Goal: Task Accomplishment & Management: Use online tool/utility

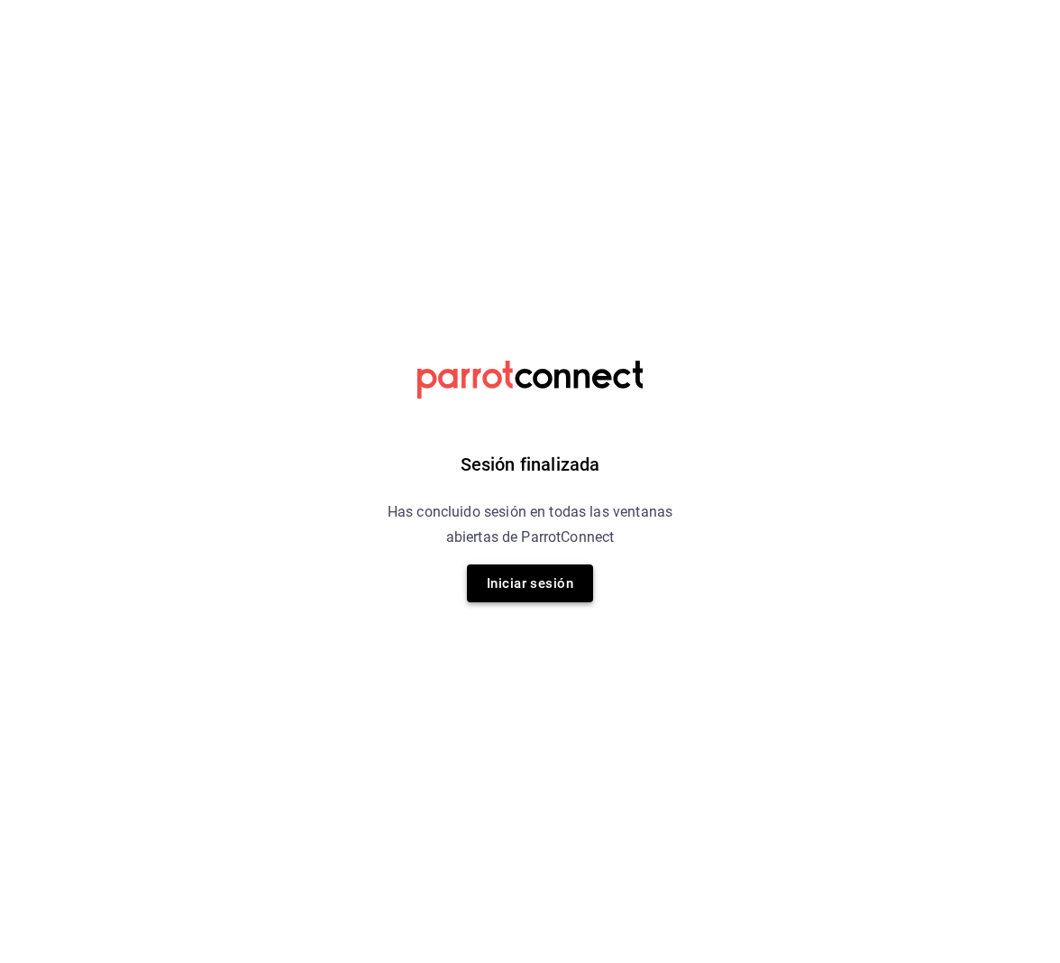
click at [516, 564] on button "Iniciar sesión" at bounding box center [530, 583] width 126 height 38
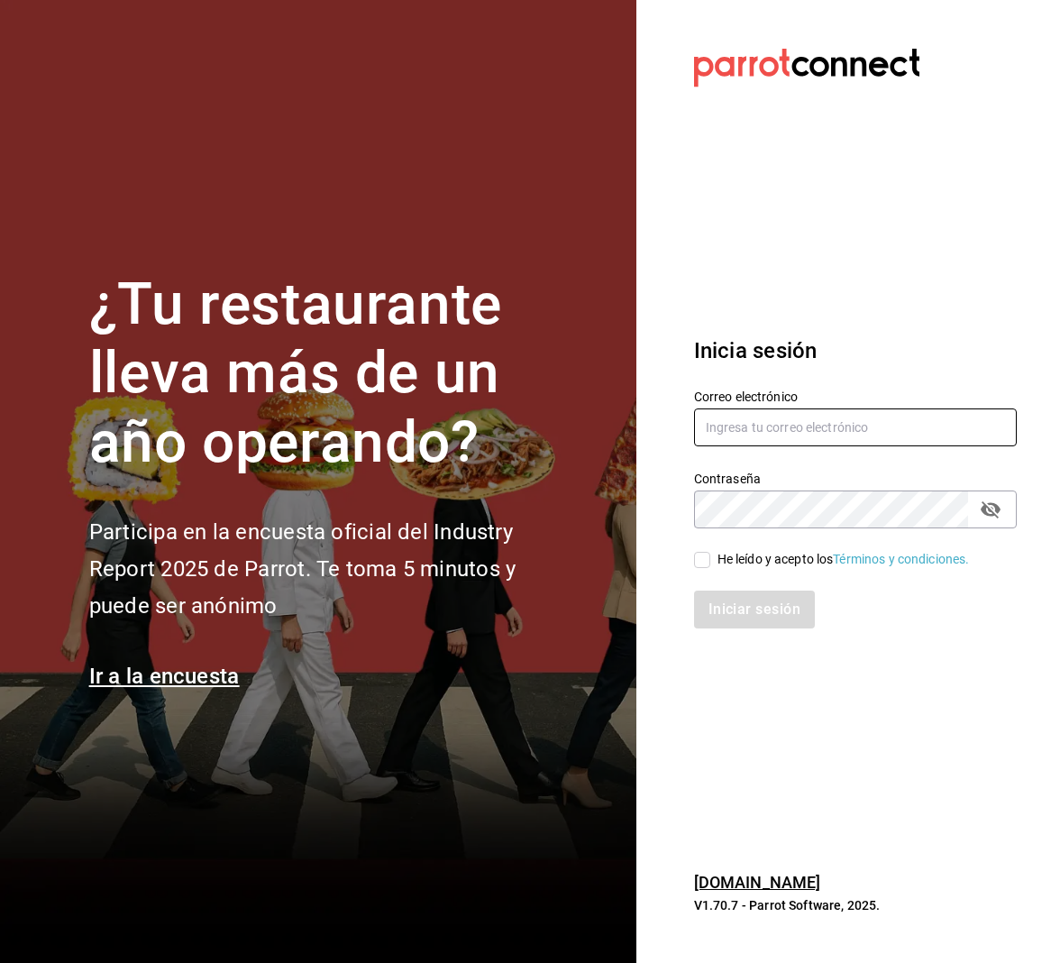
type input "juanamaria.gutierrez@karzo.mx"
click at [699, 561] on input "He leído y acepto los Términos y condiciones." at bounding box center [702, 560] width 16 height 16
checkbox input "true"
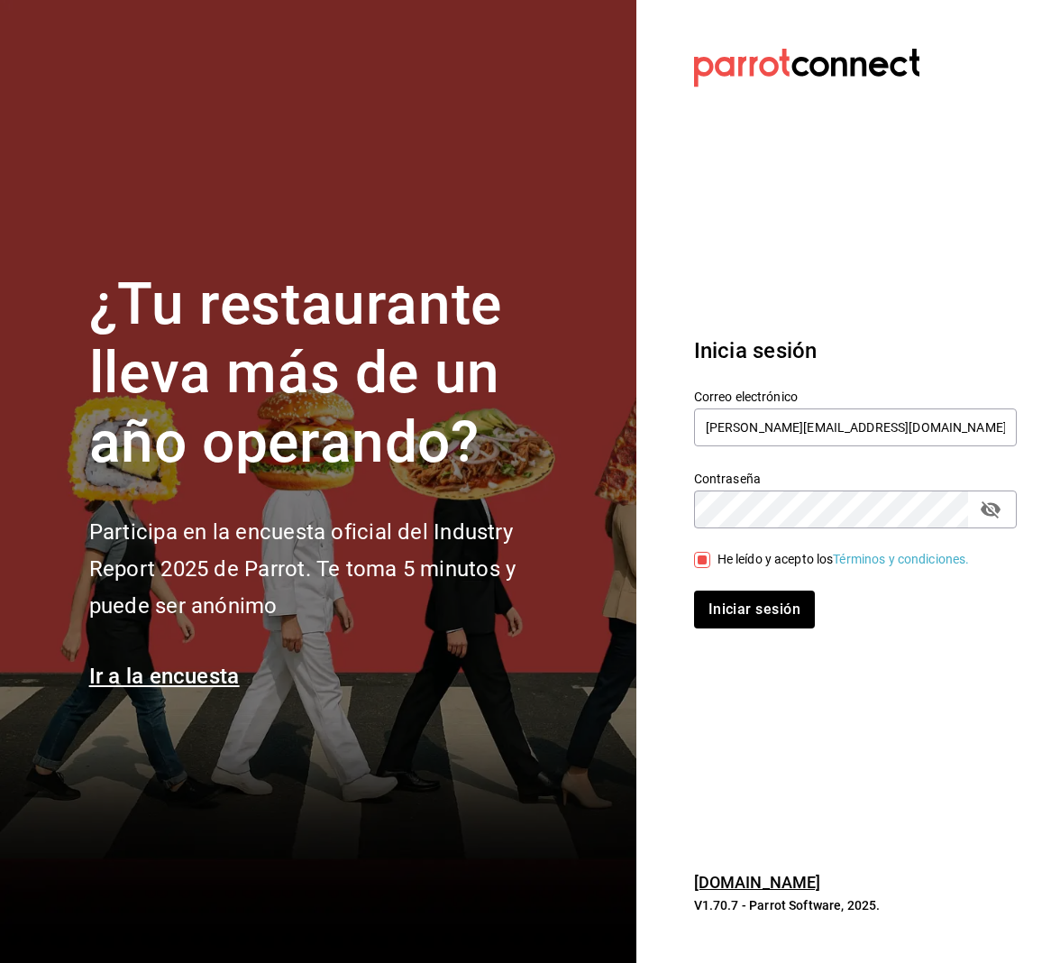
click at [713, 635] on div "Inicia sesión Correo electrónico juanamaria.gutierrez@karzo.mx Contraseña Contr…" at bounding box center [855, 482] width 323 height 338
click at [715, 611] on button "Iniciar sesión" at bounding box center [755, 609] width 123 height 38
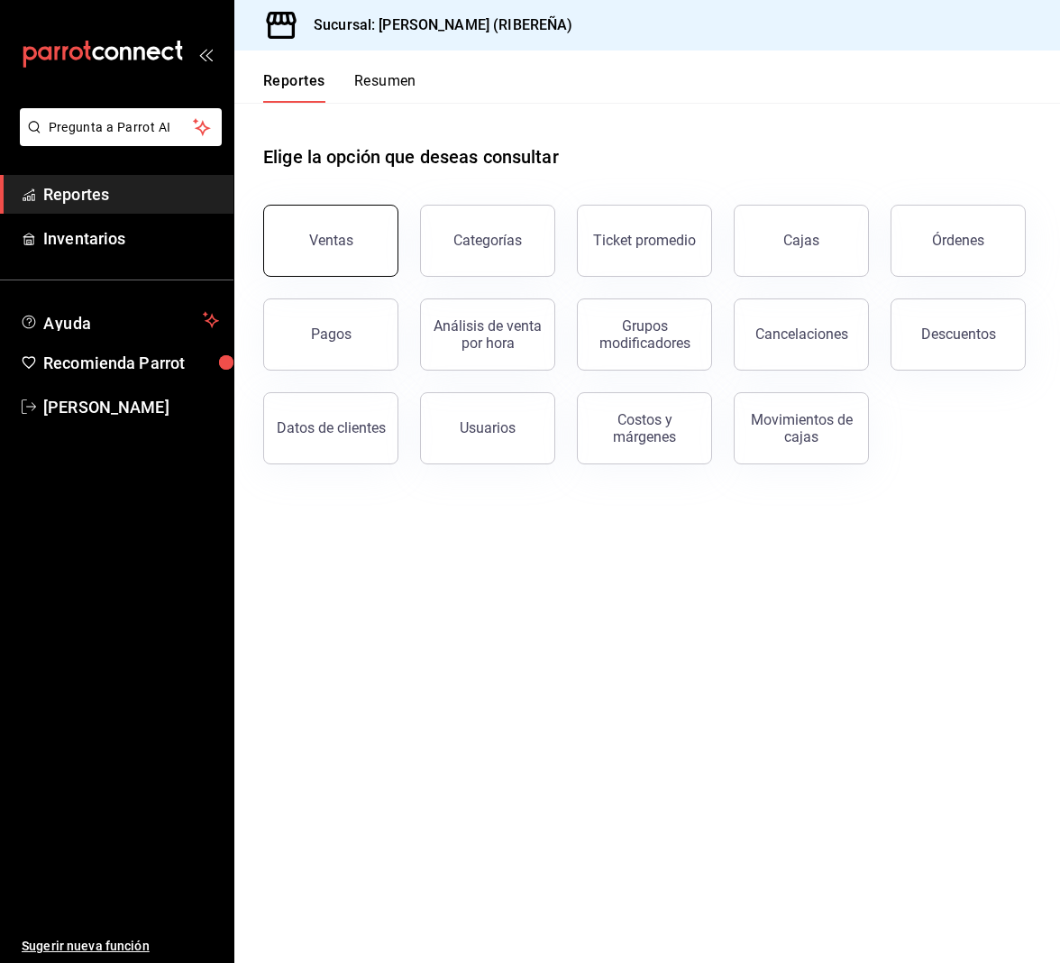
click at [320, 221] on button "Ventas" at bounding box center [330, 241] width 135 height 72
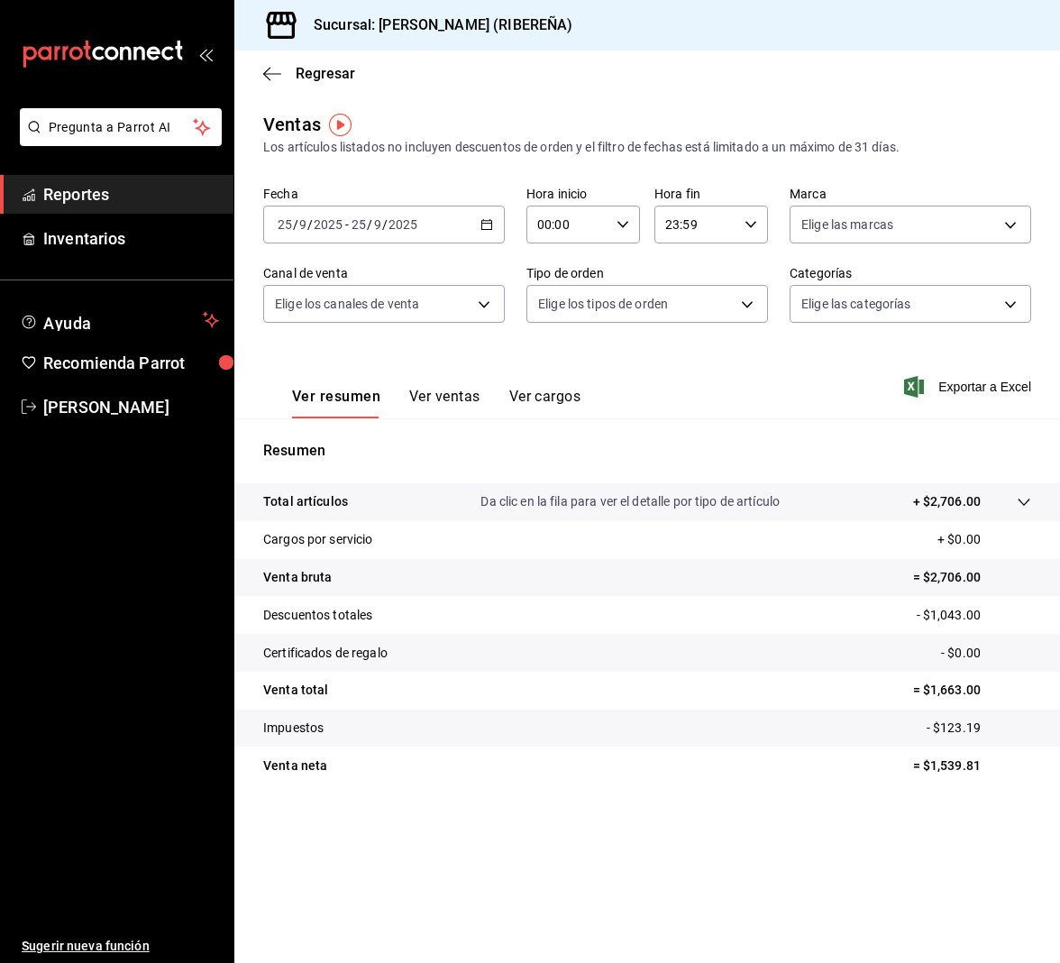
click at [430, 393] on button "Ver ventas" at bounding box center [444, 403] width 71 height 31
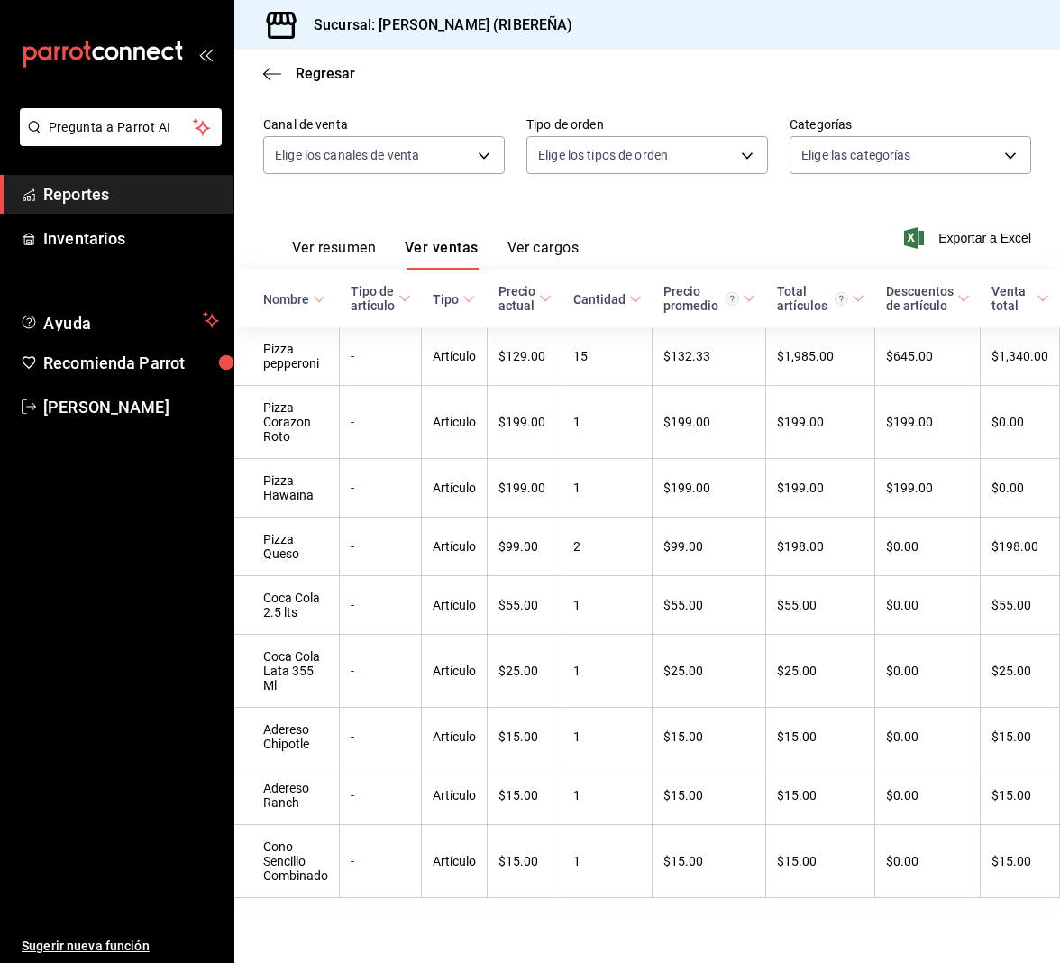
scroll to position [187, 0]
click at [347, 239] on button "Ver resumen" at bounding box center [334, 254] width 84 height 31
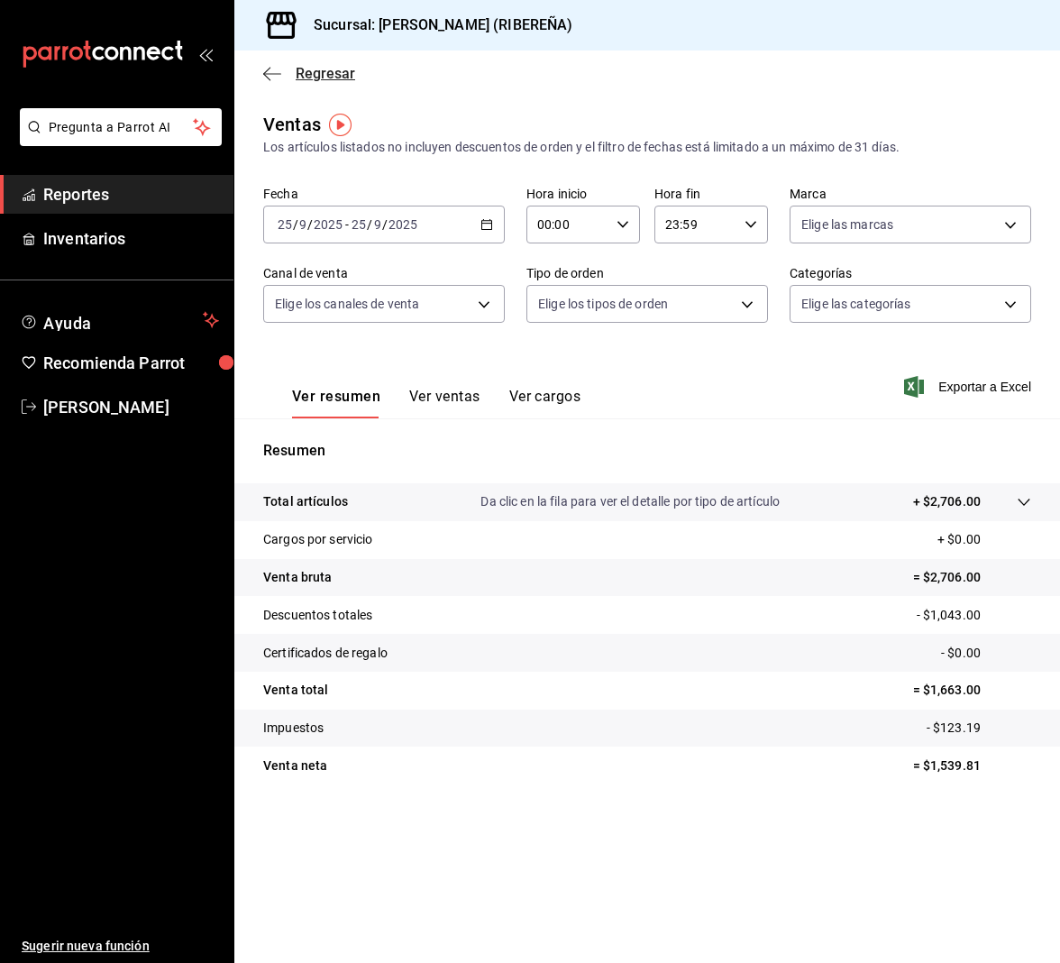
click at [278, 70] on icon "button" at bounding box center [272, 74] width 18 height 16
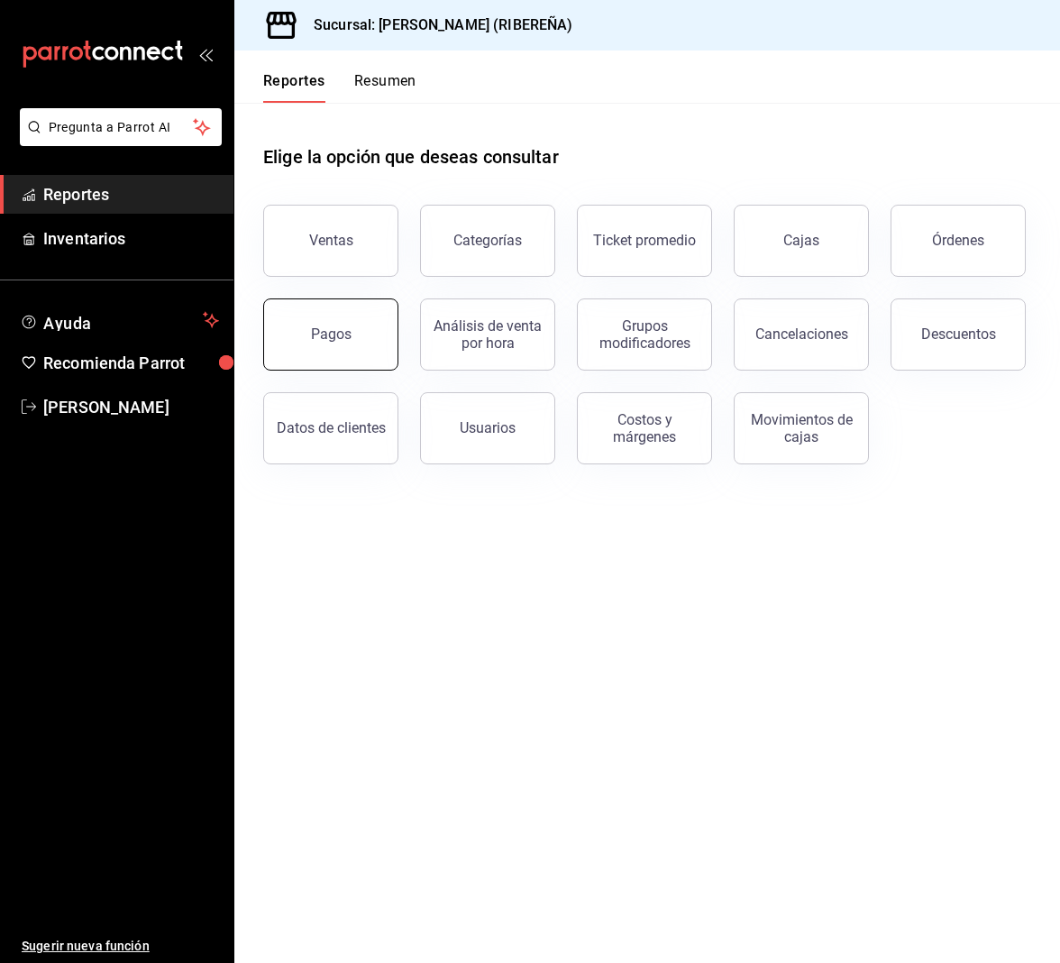
click at [322, 340] on div "Pagos" at bounding box center [331, 333] width 41 height 17
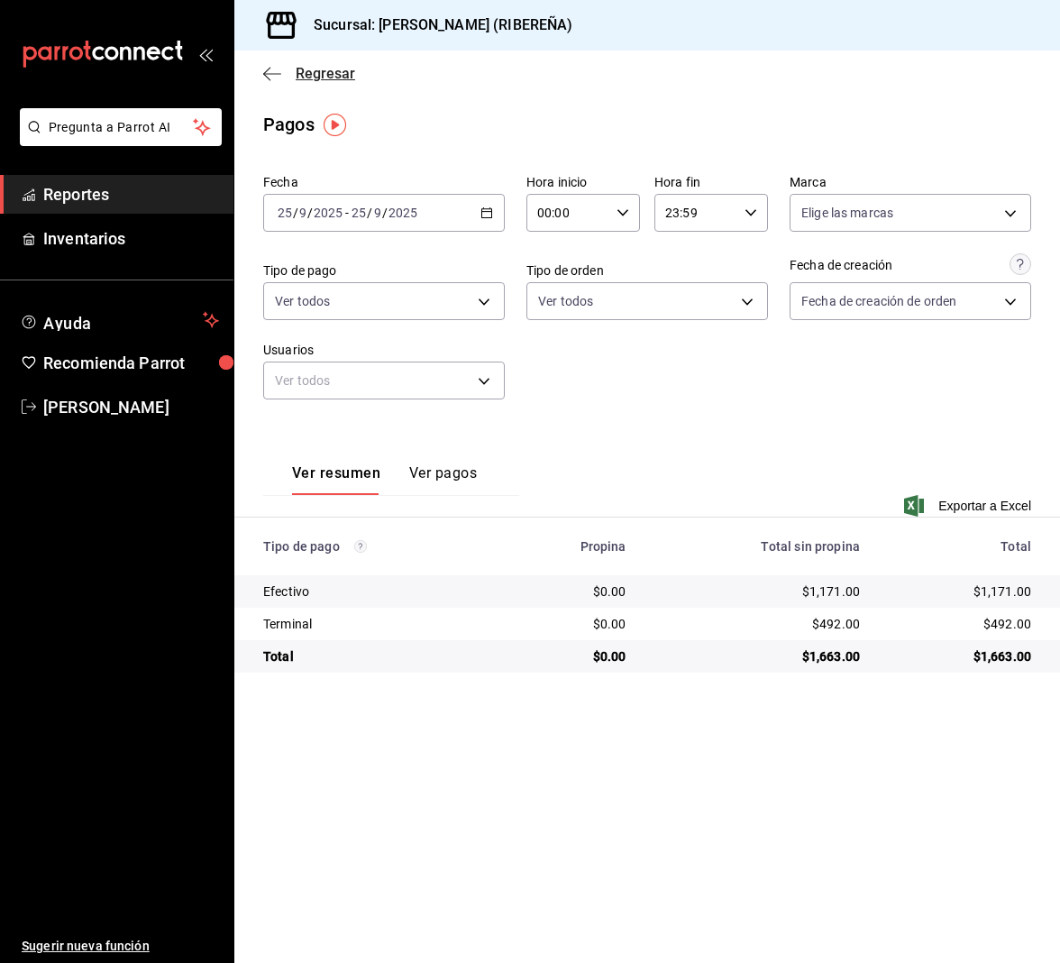
click at [272, 73] on icon "button" at bounding box center [272, 73] width 18 height 1
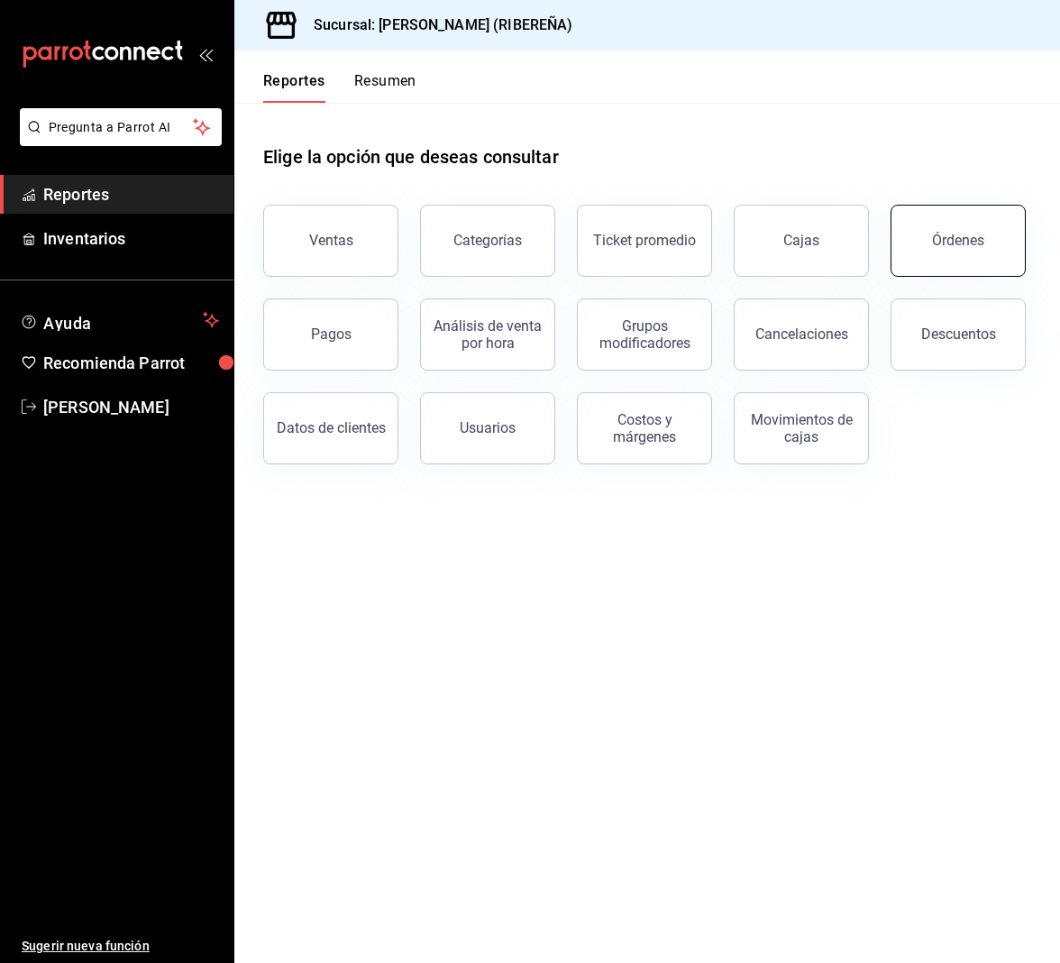
click at [978, 230] on button "Órdenes" at bounding box center [957, 241] width 135 height 72
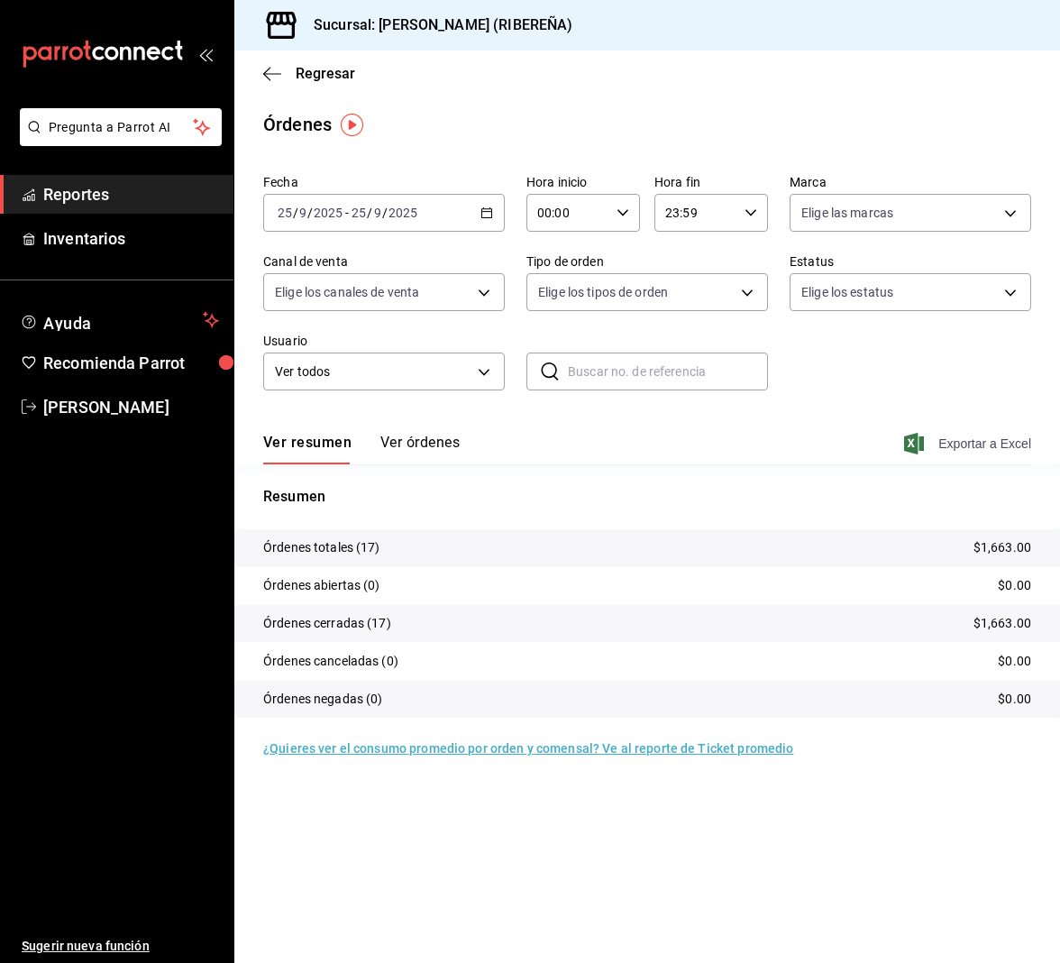
click at [962, 436] on span "Exportar a Excel" at bounding box center [969, 444] width 123 height 22
click at [267, 72] on icon "button" at bounding box center [272, 74] width 18 height 16
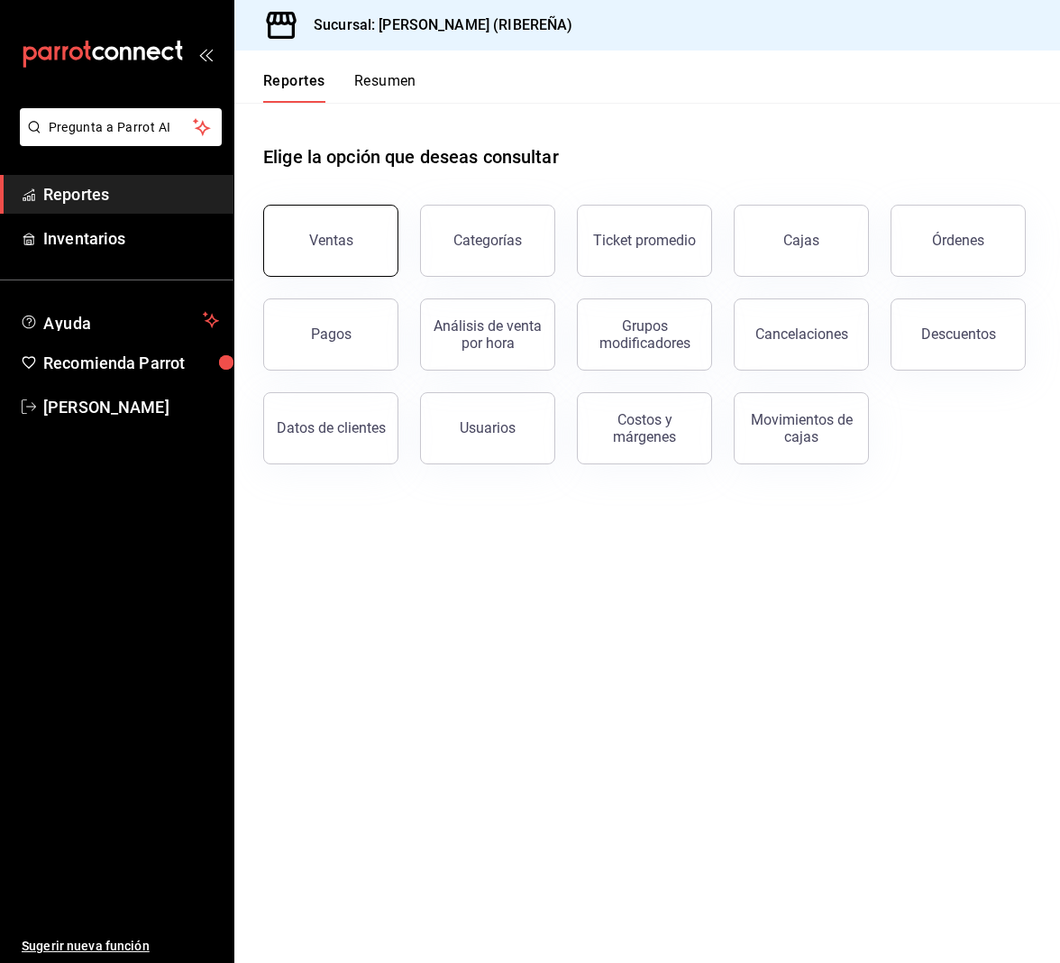
click at [340, 235] on div "Ventas" at bounding box center [331, 240] width 44 height 17
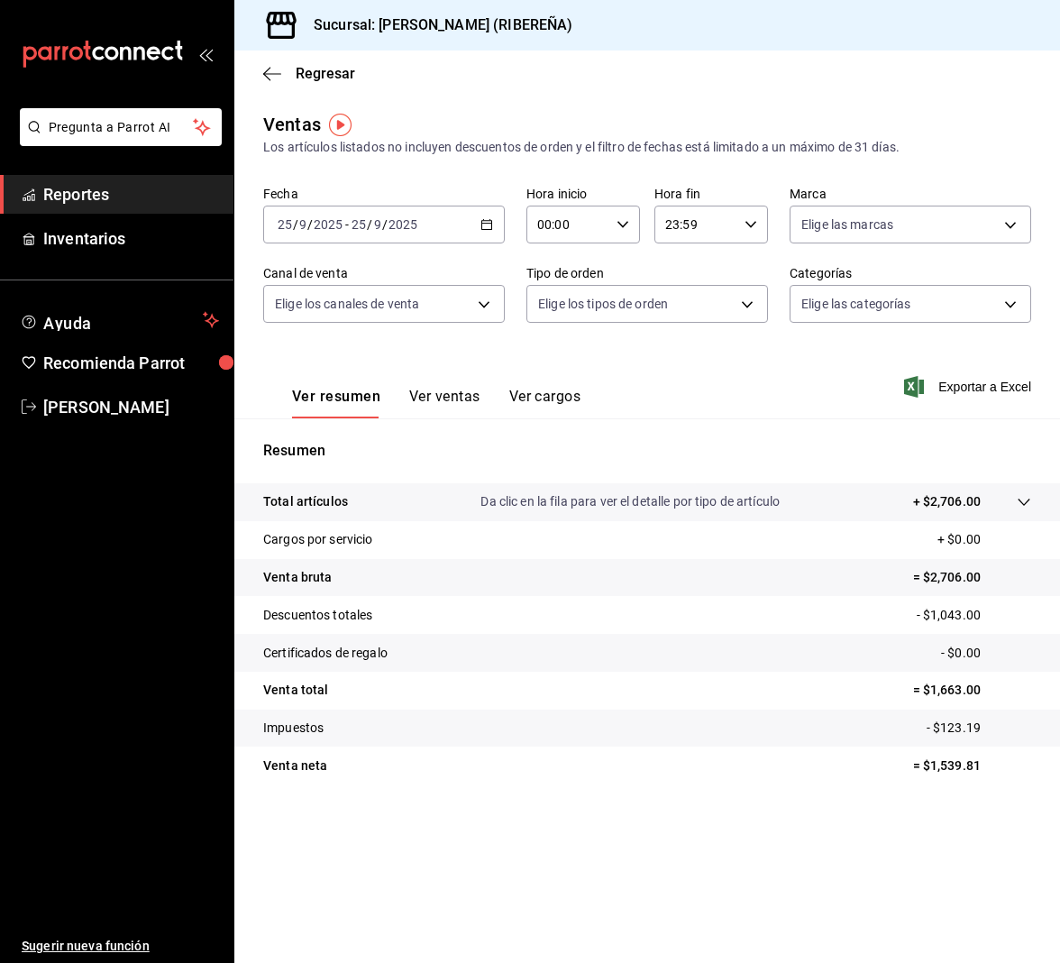
click at [593, 61] on div "Regresar" at bounding box center [647, 73] width 826 height 46
